Goal: Navigation & Orientation: Understand site structure

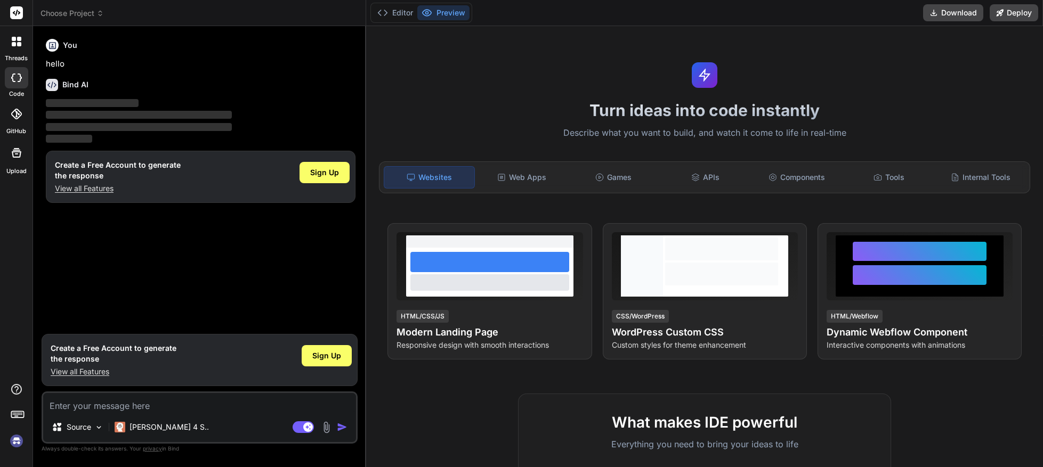
type textarea "x"
click at [520, 178] on div "Web Apps" at bounding box center [521, 177] width 89 height 22
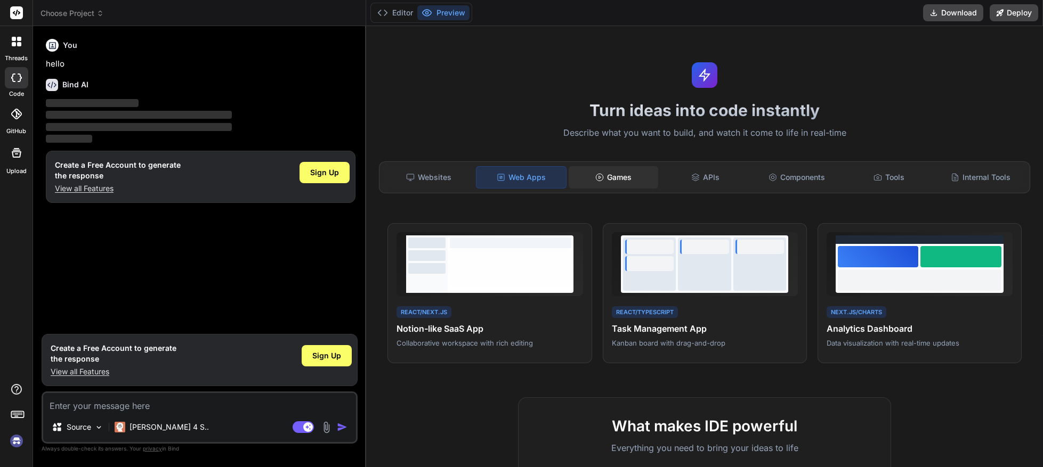
click at [615, 181] on div "Games" at bounding box center [612, 177] width 89 height 22
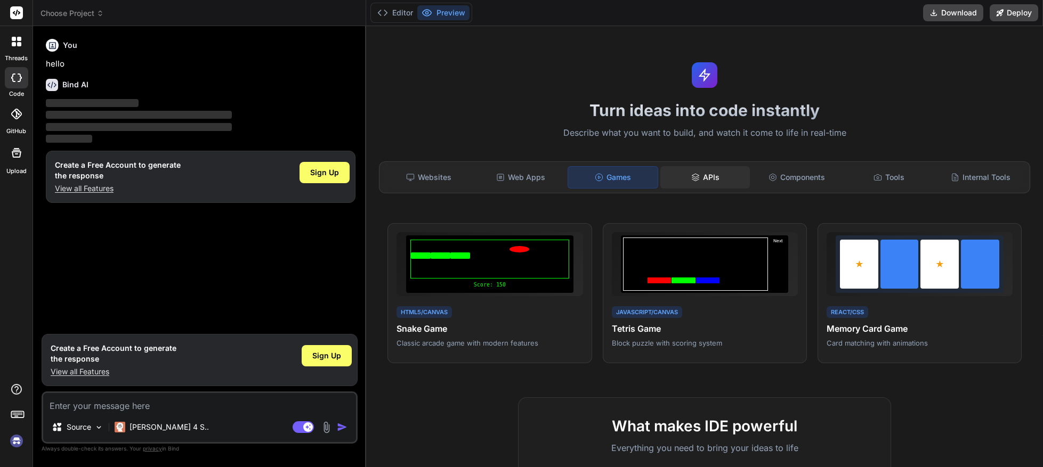
click at [697, 182] on div "APIs" at bounding box center [704, 177] width 89 height 22
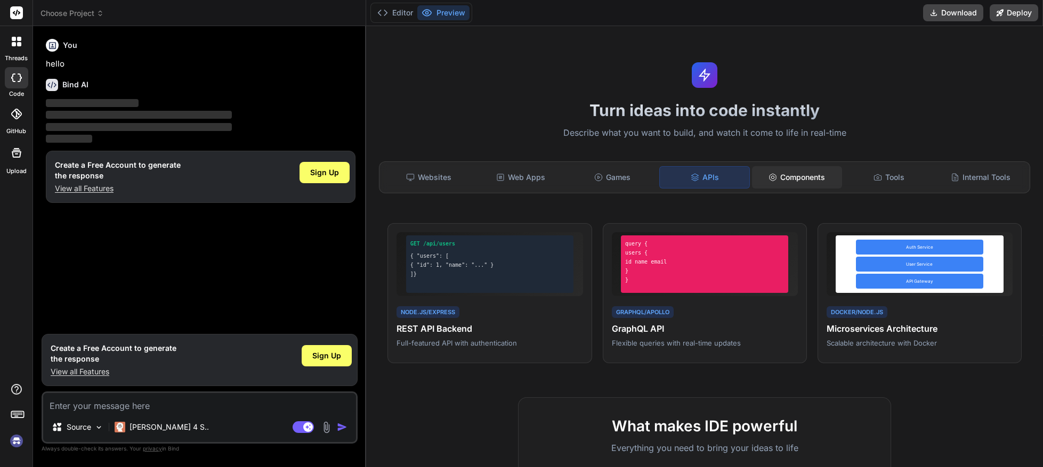
click at [796, 182] on div "Components" at bounding box center [796, 177] width 89 height 22
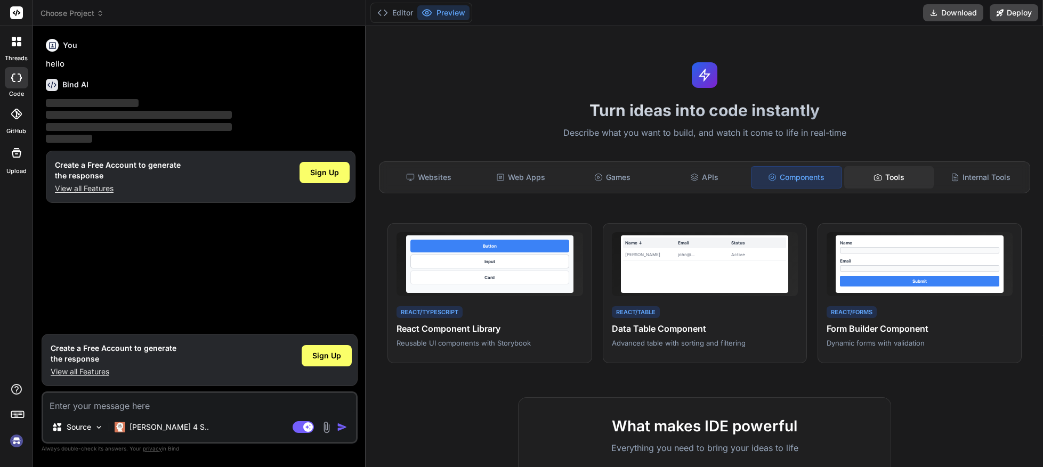
click at [893, 176] on div "Tools" at bounding box center [888, 177] width 89 height 22
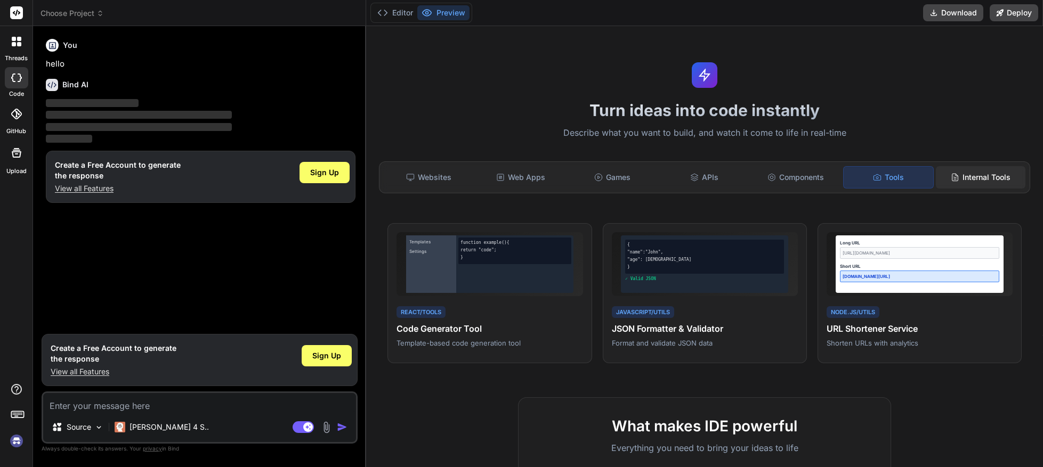
click at [951, 178] on icon at bounding box center [954, 177] width 9 height 9
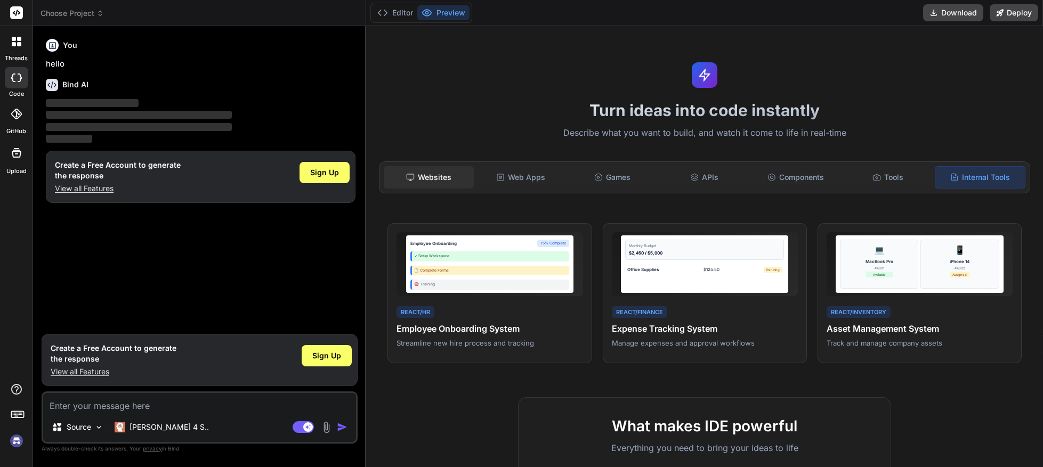
click at [424, 178] on div "Websites" at bounding box center [428, 177] width 89 height 22
